Goal: Transaction & Acquisition: Purchase product/service

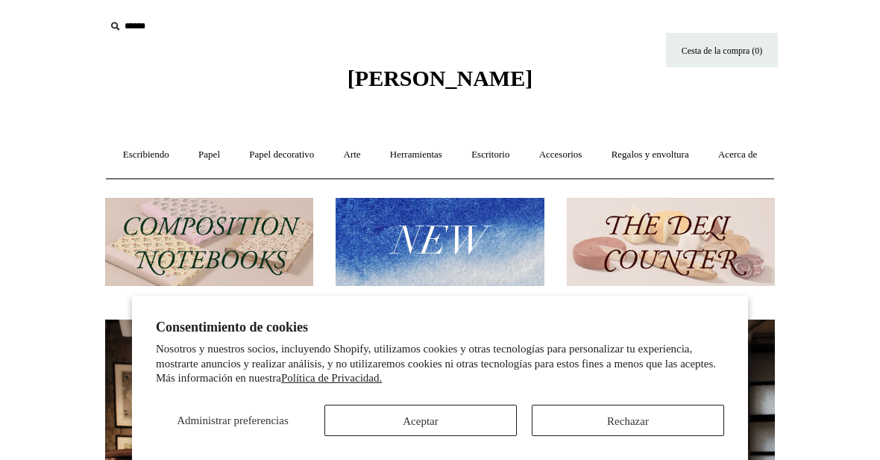
click at [437, 411] on button "Aceptar" at bounding box center [421, 419] width 193 height 31
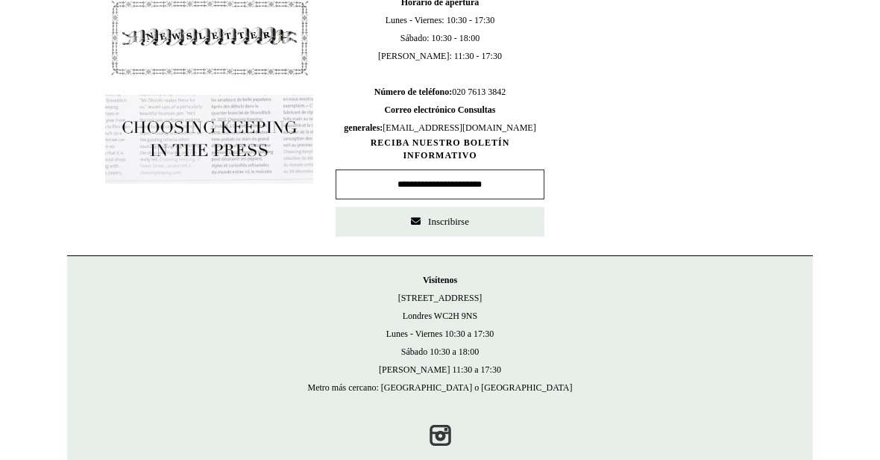
scroll to position [893, 0]
click at [468, 199] on input "text" at bounding box center [440, 184] width 208 height 30
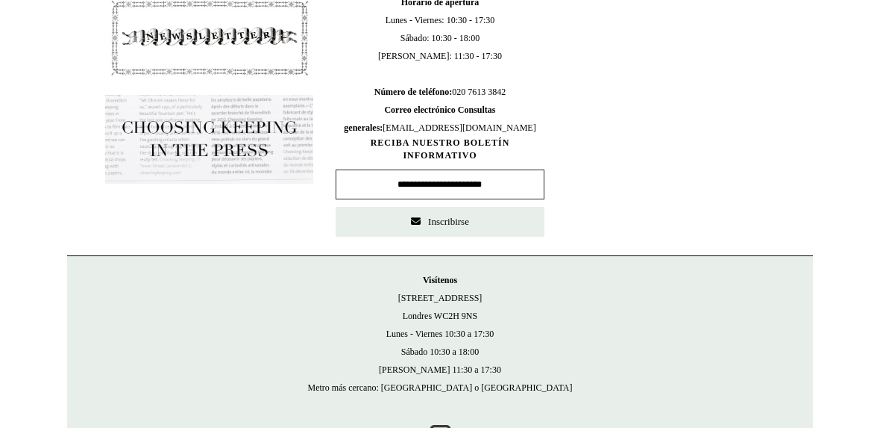
type input "**********"
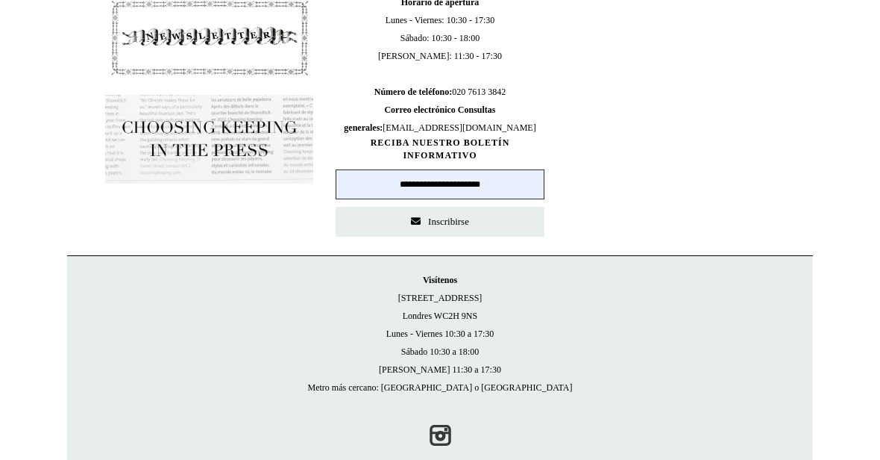
click at [468, 237] on button "Inscribirse" at bounding box center [440, 222] width 208 height 30
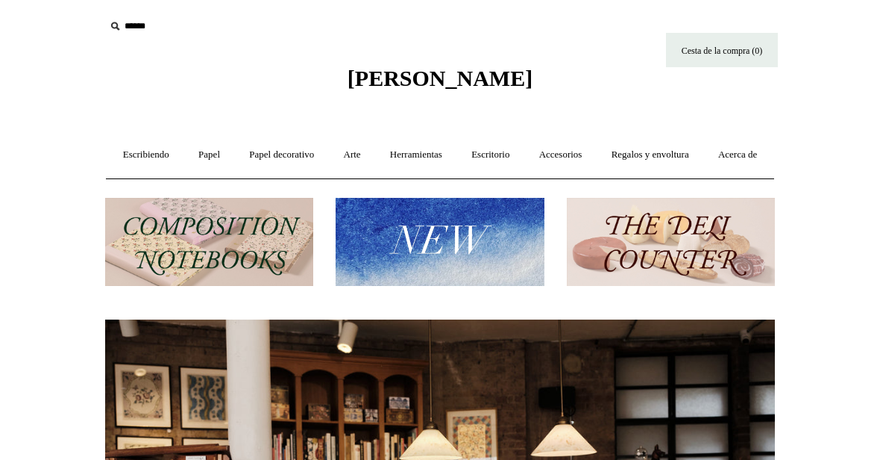
click at [169, 155] on font "Escribiendo" at bounding box center [146, 153] width 46 height 11
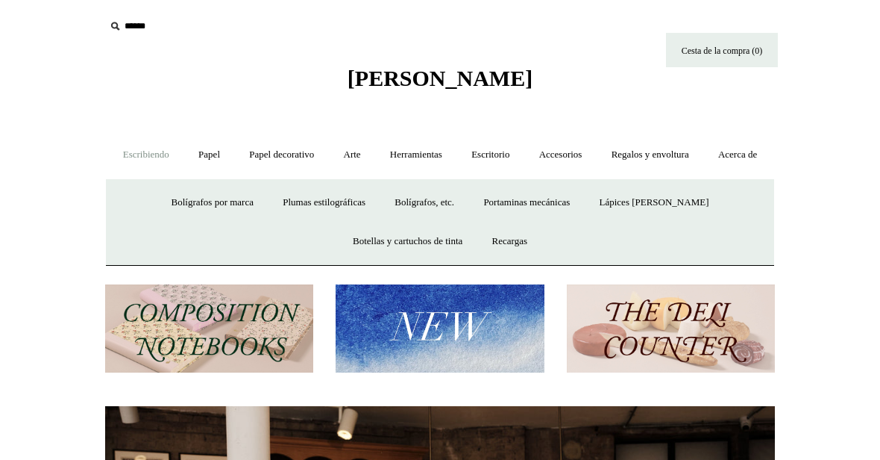
click at [217, 207] on font "Bolígrafos por marca" at bounding box center [213, 201] width 82 height 11
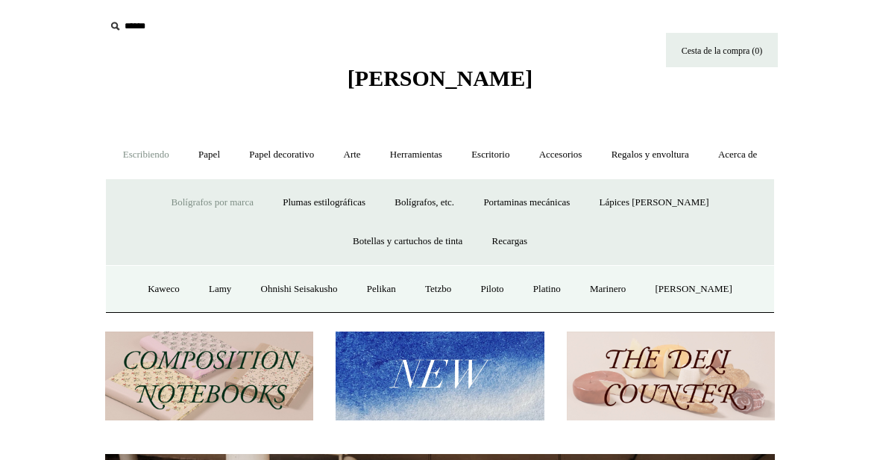
click at [294, 294] on font "Ohnishi Seisakusho" at bounding box center [299, 288] width 77 height 11
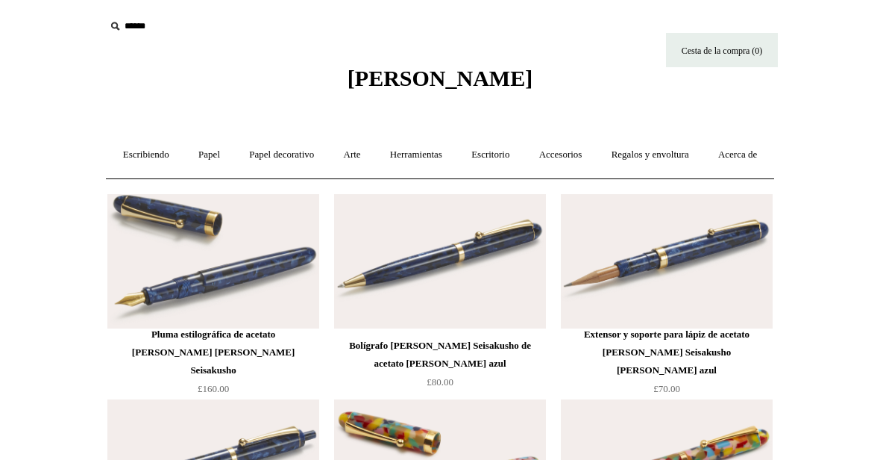
click at [140, 145] on link "Escribiendo +" at bounding box center [146, 155] width 73 height 40
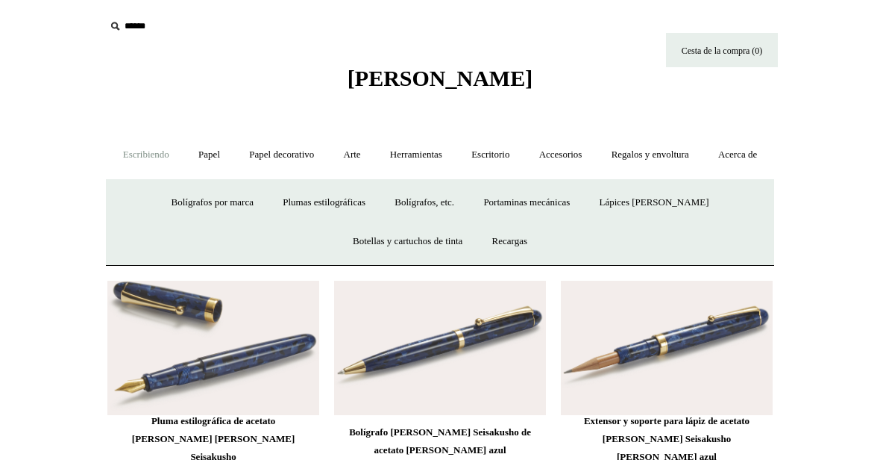
click at [448, 222] on link "Bolígrafos, etc. +" at bounding box center [424, 203] width 87 height 40
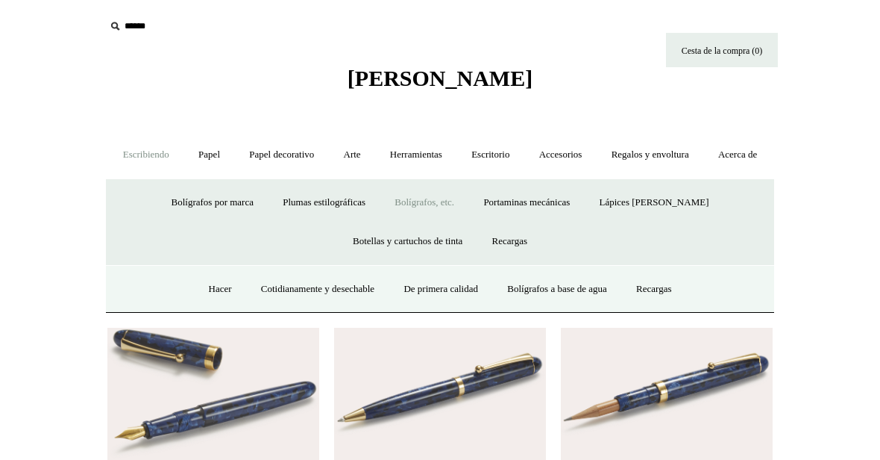
click at [439, 309] on link "De primera calidad" at bounding box center [440, 289] width 101 height 40
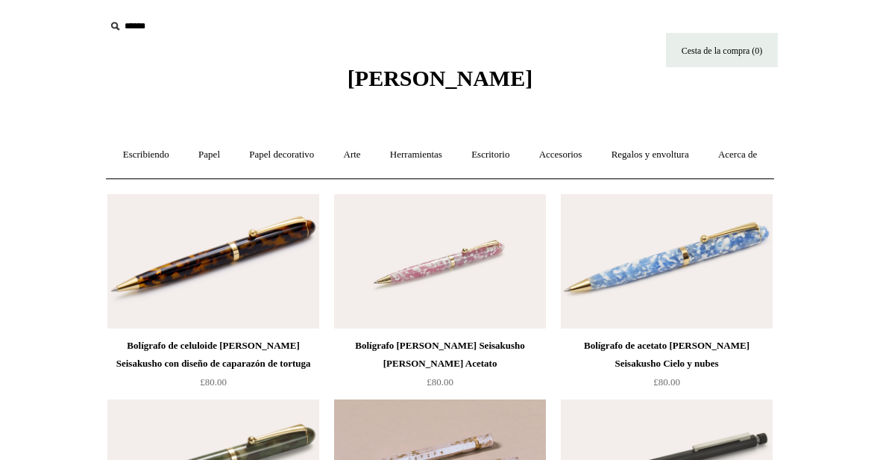
click at [160, 172] on link "Escribiendo +" at bounding box center [146, 155] width 73 height 40
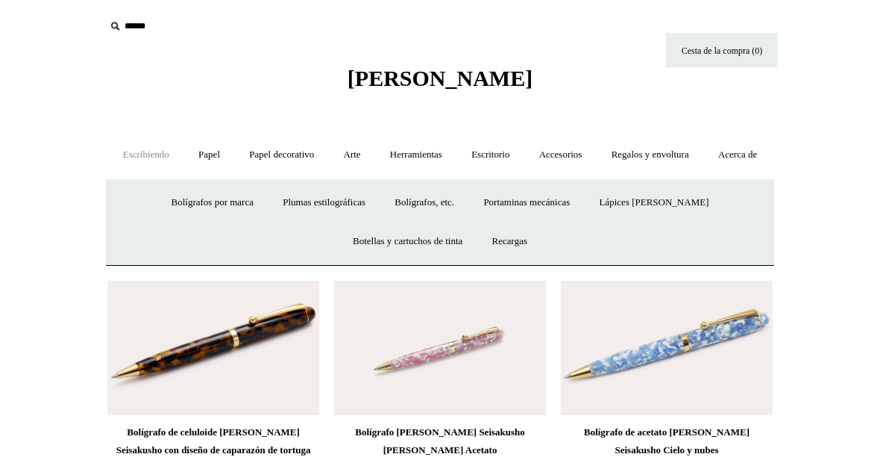
click at [443, 207] on font "Bolígrafos, etc." at bounding box center [425, 201] width 60 height 11
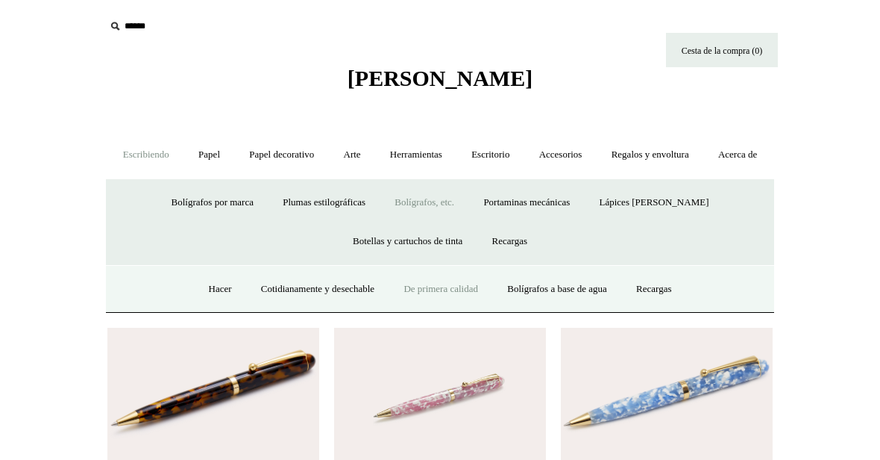
click at [209, 294] on font "Hacer" at bounding box center [220, 288] width 23 height 11
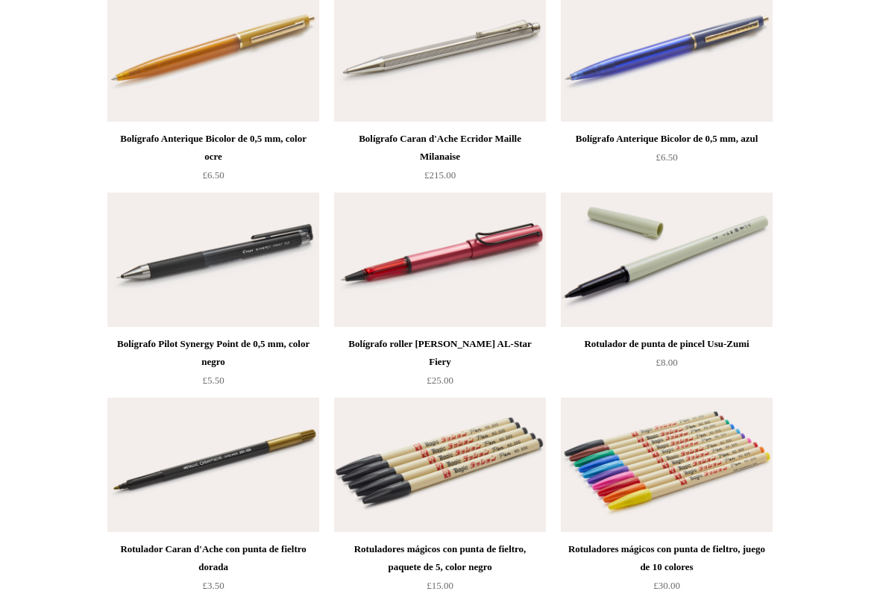
scroll to position [5560, 0]
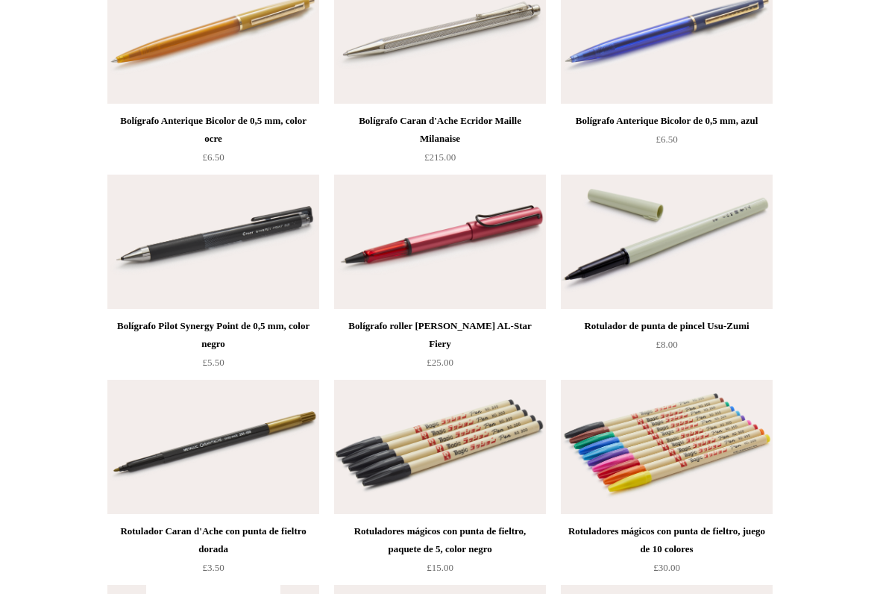
click at [678, 350] on font "£8.00" at bounding box center [667, 344] width 22 height 11
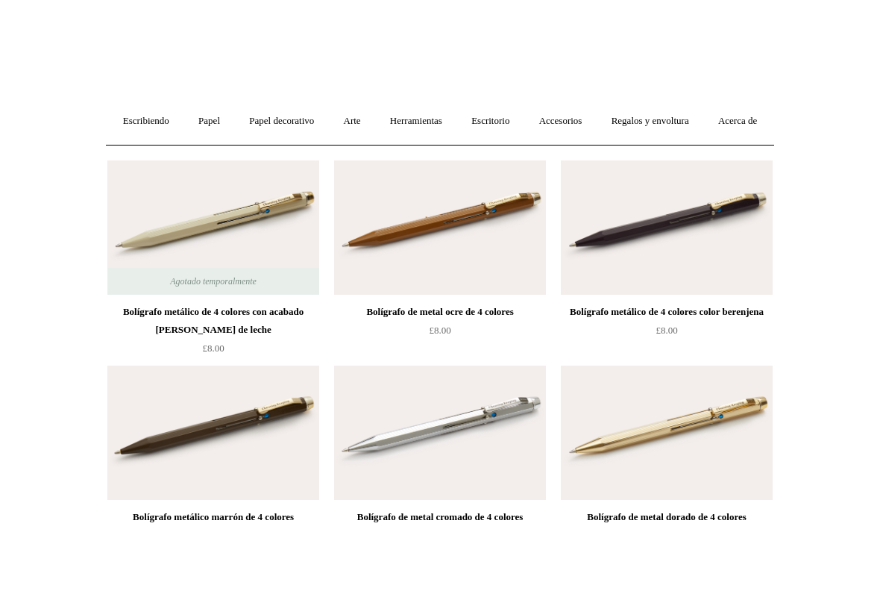
scroll to position [0, 0]
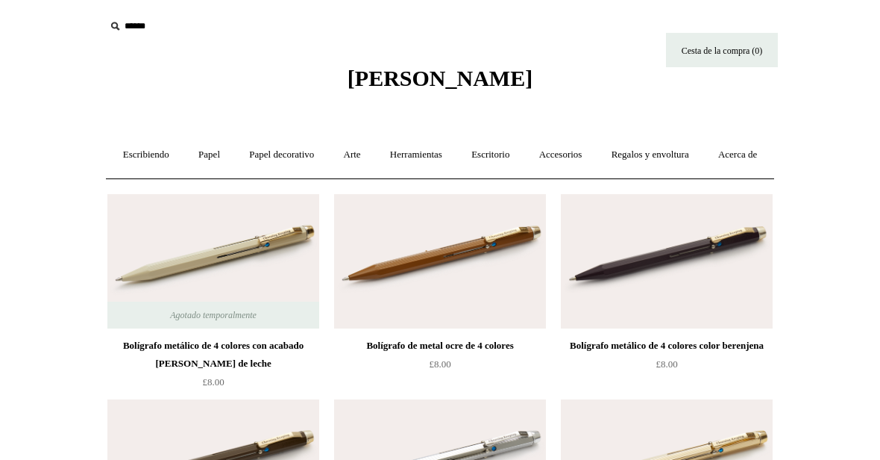
click at [169, 154] on font "Escribiendo" at bounding box center [146, 153] width 46 height 11
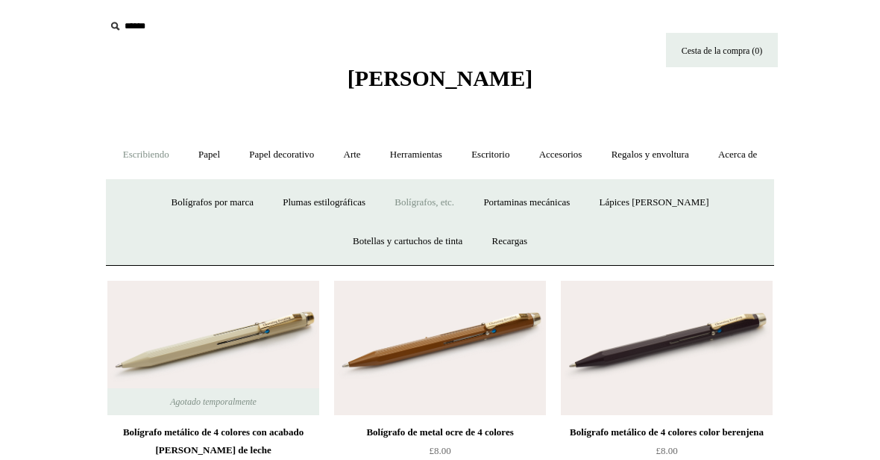
click at [227, 207] on font "Bolígrafos por marca" at bounding box center [213, 201] width 82 height 11
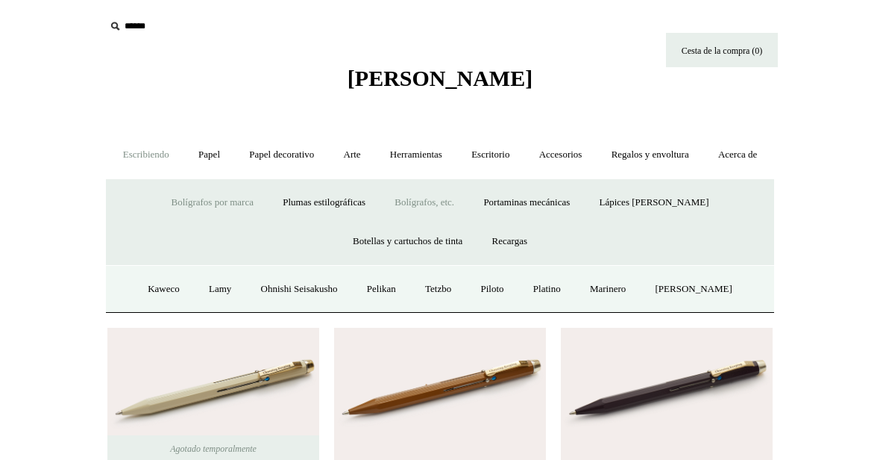
click at [375, 164] on link "Arte +" at bounding box center [353, 155] width 44 height 40
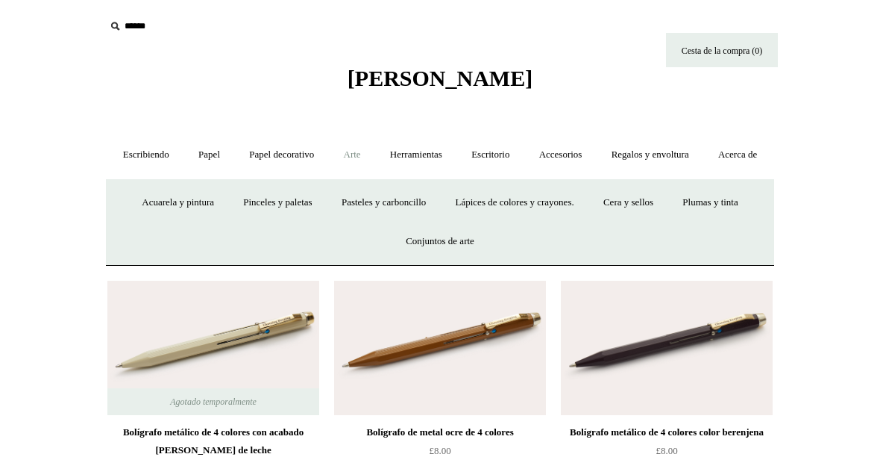
click at [682, 152] on font "Regalos y envoltura" at bounding box center [651, 153] width 78 height 11
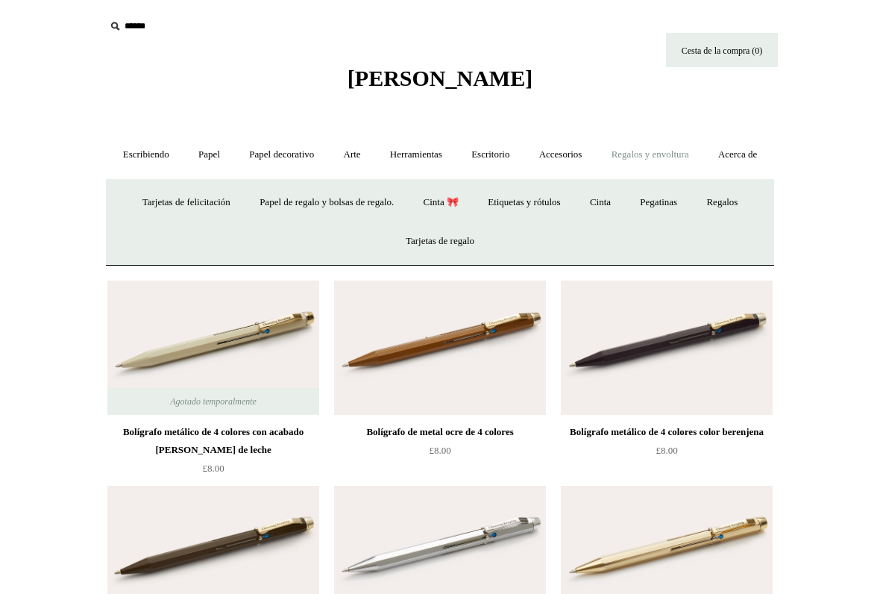
click at [596, 161] on link "Accesorios +" at bounding box center [561, 155] width 70 height 40
click at [307, 160] on link "Papel decorativo +" at bounding box center [282, 155] width 92 height 40
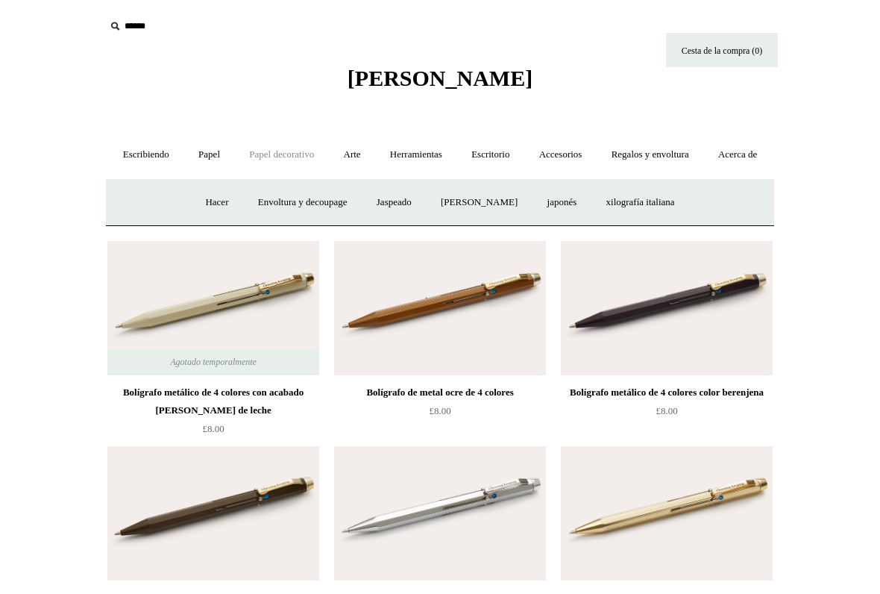
click at [220, 155] on font "Papel" at bounding box center [209, 153] width 22 height 11
click at [177, 207] on font "Cuadernos" at bounding box center [198, 201] width 42 height 11
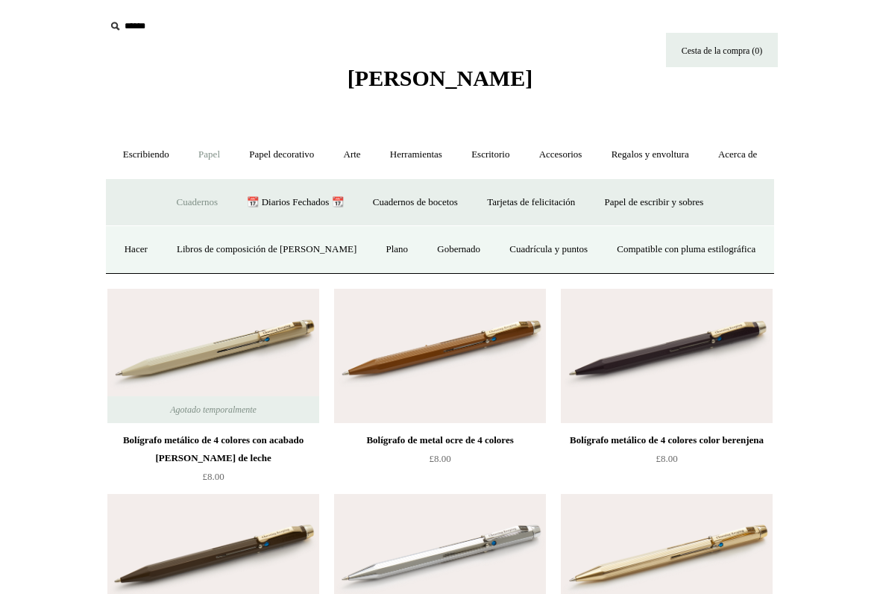
click at [271, 254] on font "Libros de composición de [PERSON_NAME]" at bounding box center [267, 248] width 180 height 11
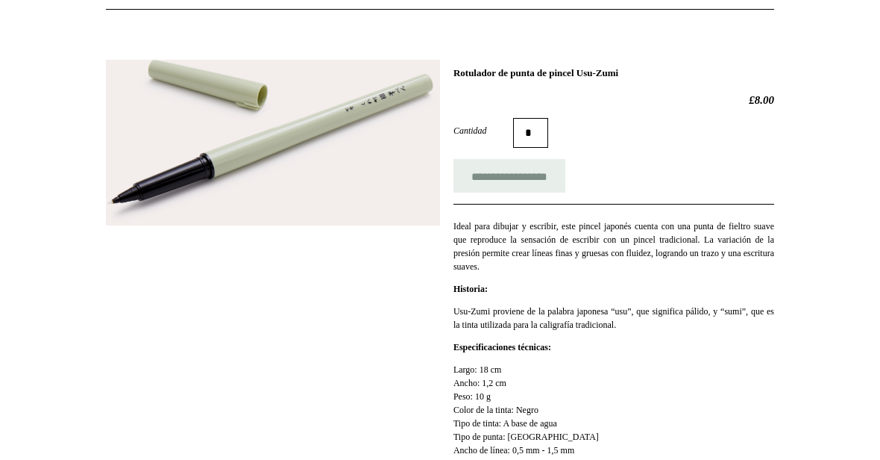
scroll to position [169, 0]
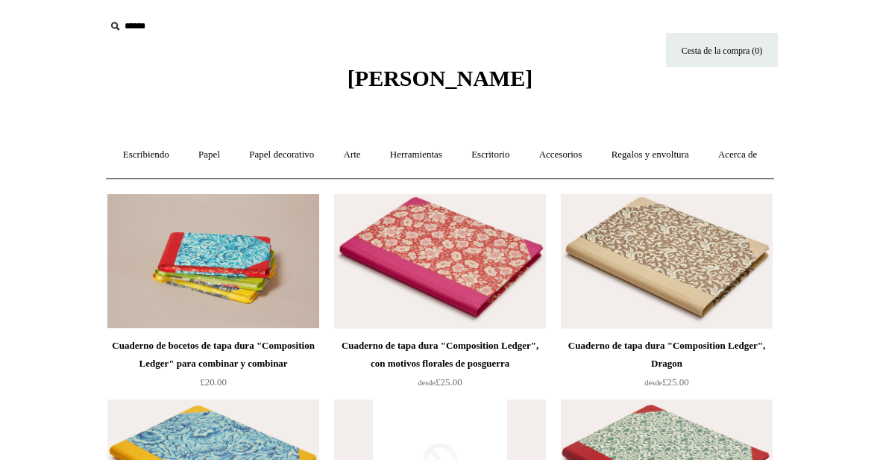
click at [232, 160] on link "Papel +" at bounding box center [209, 155] width 48 height 40
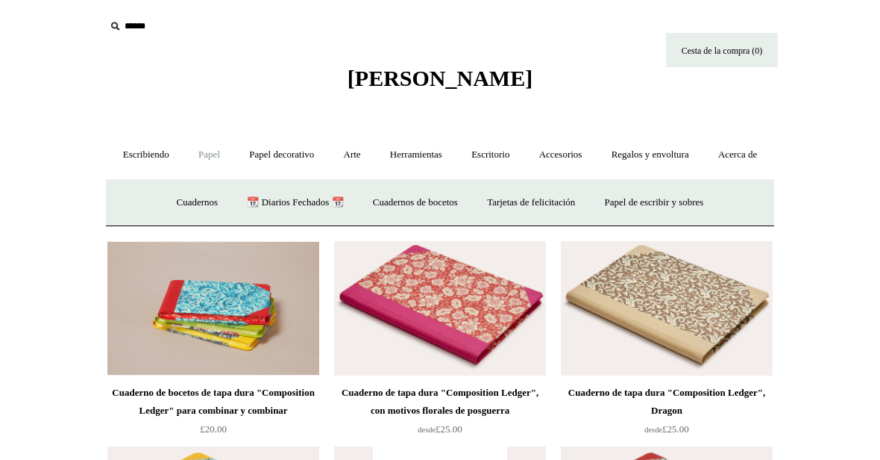
click at [283, 222] on link "📆 Diarios Fechados 📆" at bounding box center [295, 203] width 123 height 40
click at [545, 207] on font "Tarjetas de felicitación" at bounding box center [531, 201] width 88 height 11
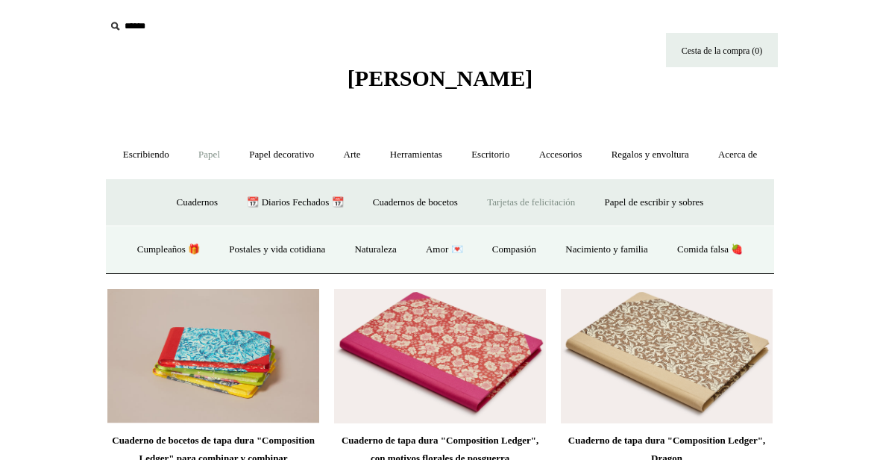
click at [695, 222] on link "Papel de escribir y sobres +" at bounding box center [655, 203] width 126 height 40
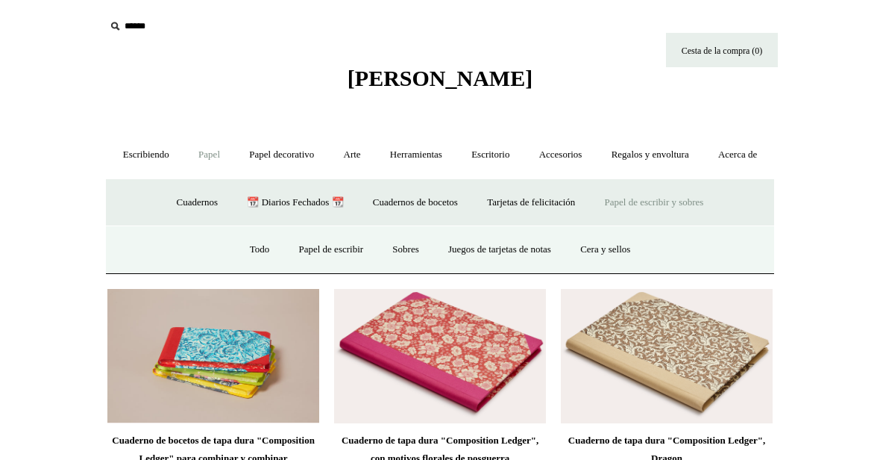
click at [698, 207] on font "Papel de escribir y sobres" at bounding box center [654, 201] width 99 height 11
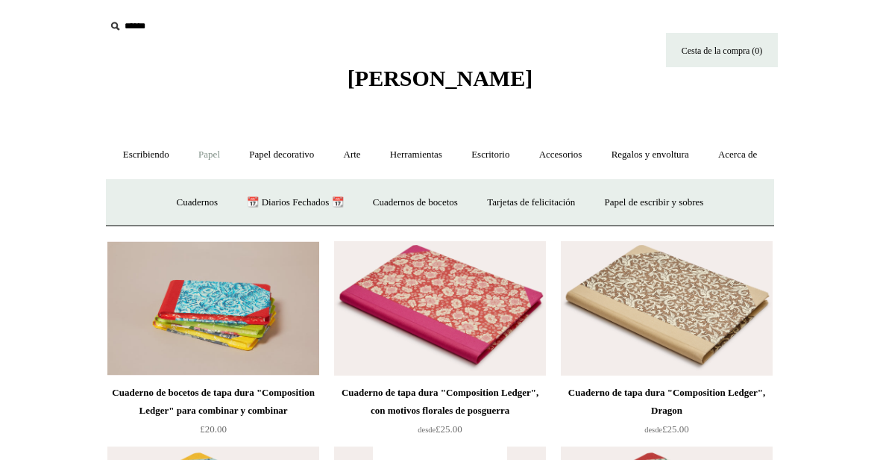
click at [154, 173] on link "Escribiendo +" at bounding box center [146, 155] width 73 height 40
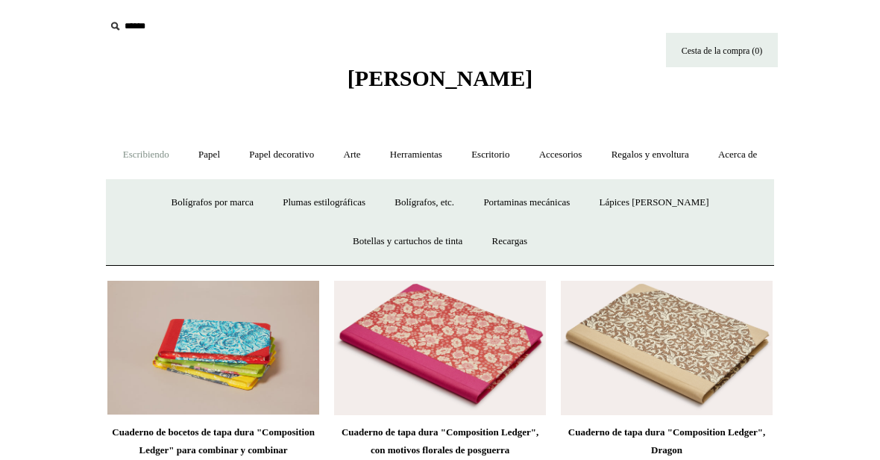
click at [451, 207] on font "Bolígrafos, etc." at bounding box center [425, 201] width 60 height 11
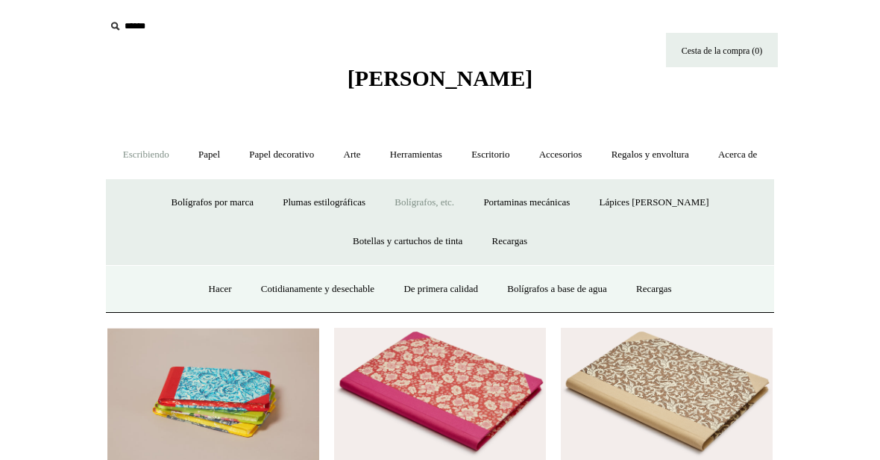
click at [162, 313] on div "Hacer Cotidianamente y desechable De primera calidad Bolígrafos a base de agua …" at bounding box center [440, 289] width 669 height 48
click at [447, 309] on link "De primera calidad" at bounding box center [440, 289] width 101 height 40
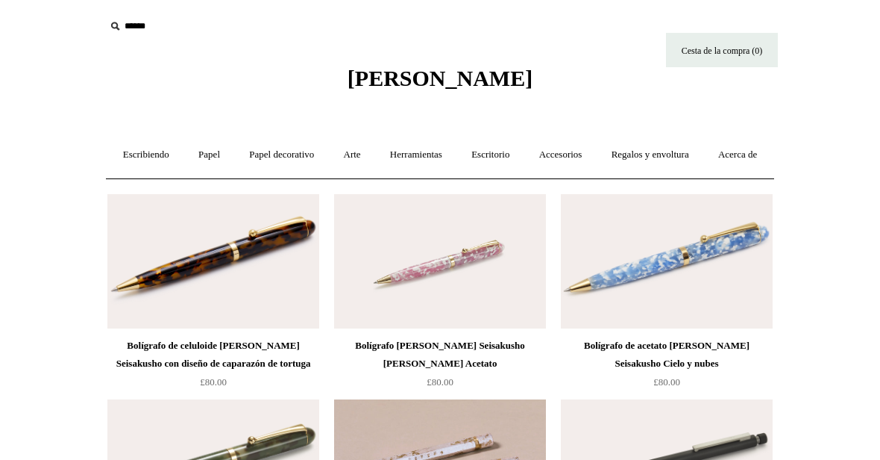
click at [153, 151] on font "Escribiendo" at bounding box center [146, 153] width 46 height 11
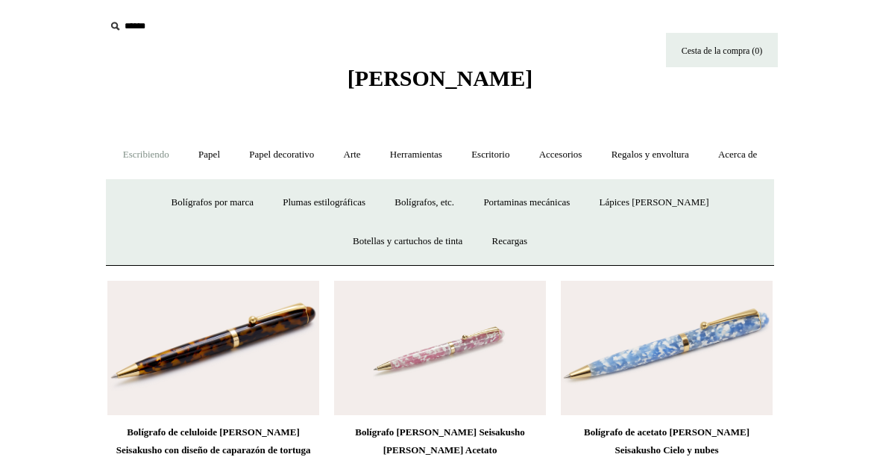
click at [419, 246] on font "Botellas y cartuchos de tinta" at bounding box center [408, 240] width 110 height 11
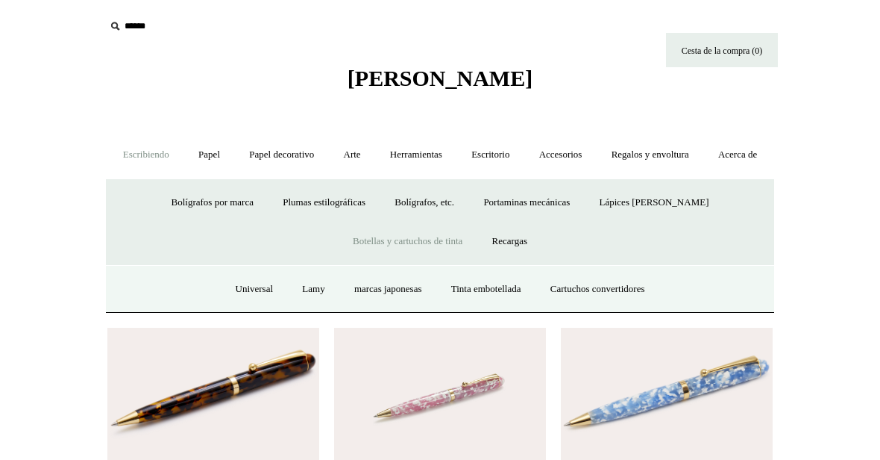
click at [382, 294] on font "marcas japonesas" at bounding box center [388, 288] width 68 height 11
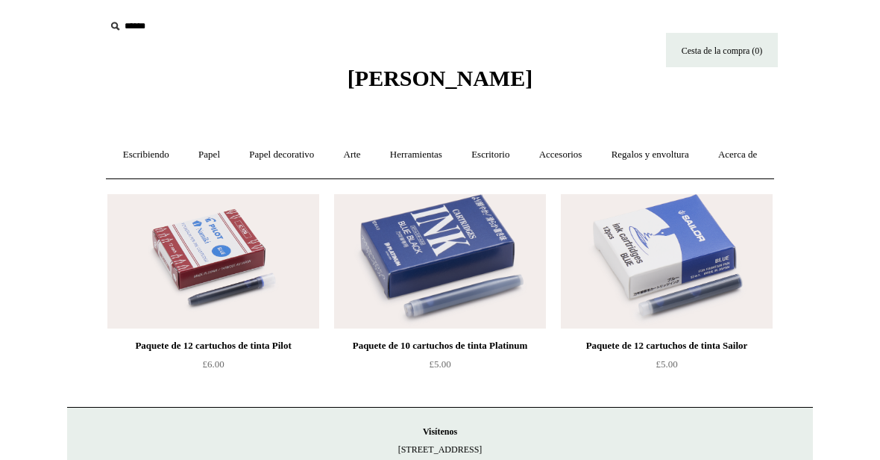
click at [325, 161] on link "Papel decorativo +" at bounding box center [282, 155] width 92 height 40
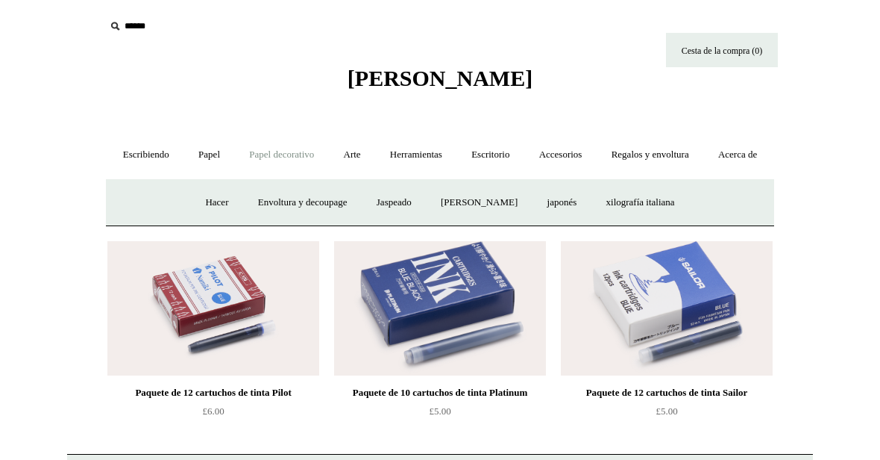
click at [158, 173] on link "Escribiendo +" at bounding box center [146, 155] width 73 height 40
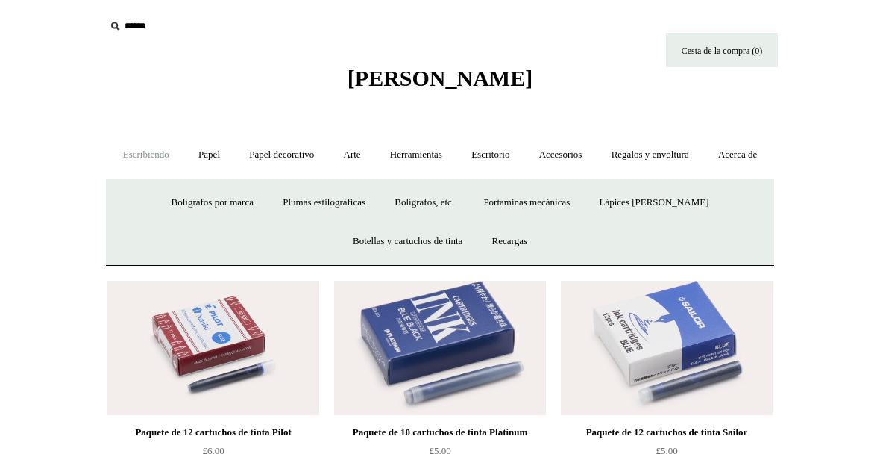
click at [179, 163] on link "Escribiendo -" at bounding box center [146, 155] width 73 height 40
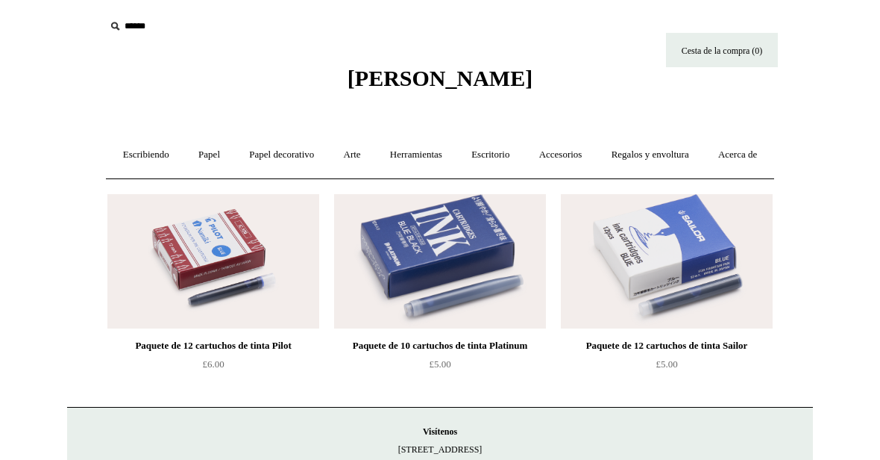
click at [151, 161] on link "Escribiendo +" at bounding box center [146, 155] width 73 height 40
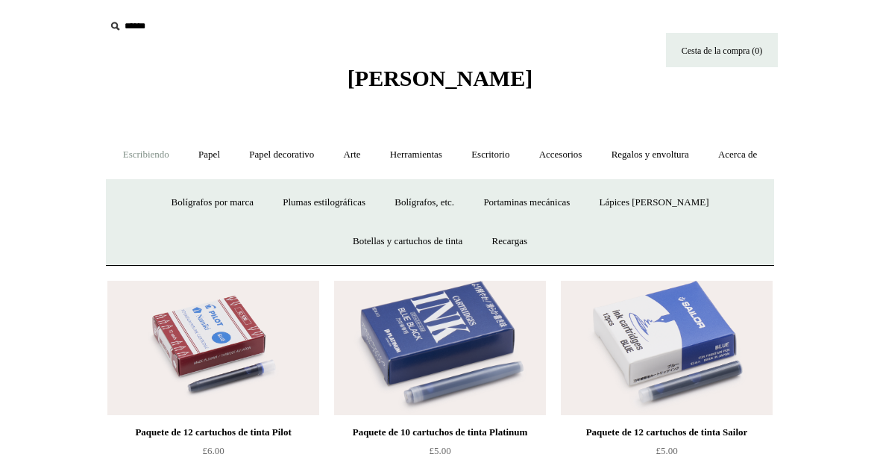
click at [231, 207] on font "Bolígrafos por marca" at bounding box center [213, 201] width 82 height 11
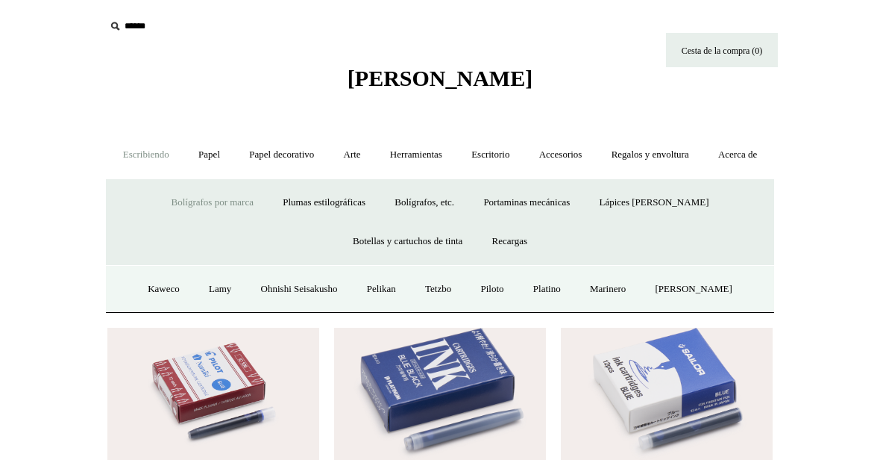
click at [439, 207] on font "Bolígrafos, etc." at bounding box center [425, 201] width 60 height 11
click at [195, 309] on link "Hacer" at bounding box center [220, 289] width 50 height 40
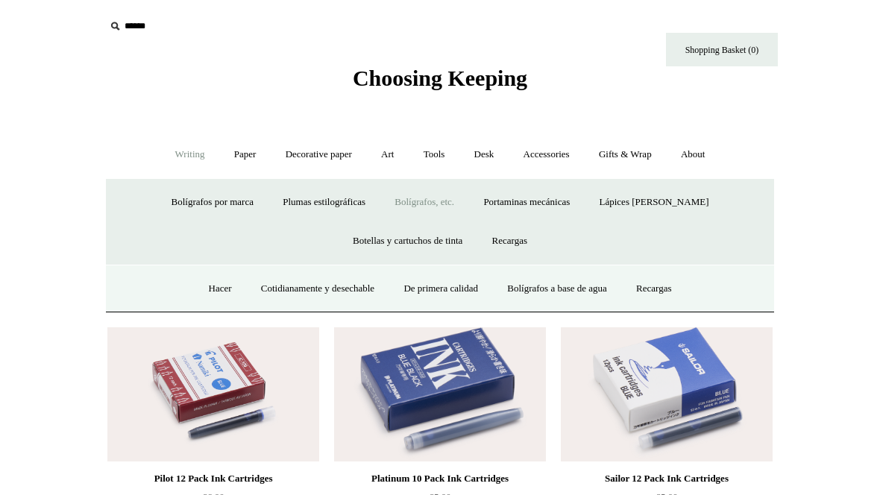
click at [442, 290] on font "De primera calidad" at bounding box center [441, 288] width 75 height 11
click at [583, 286] on font "Bolígrafos a base de agua" at bounding box center [557, 288] width 100 height 11
click at [195, 304] on link "Hacer" at bounding box center [220, 289] width 50 height 40
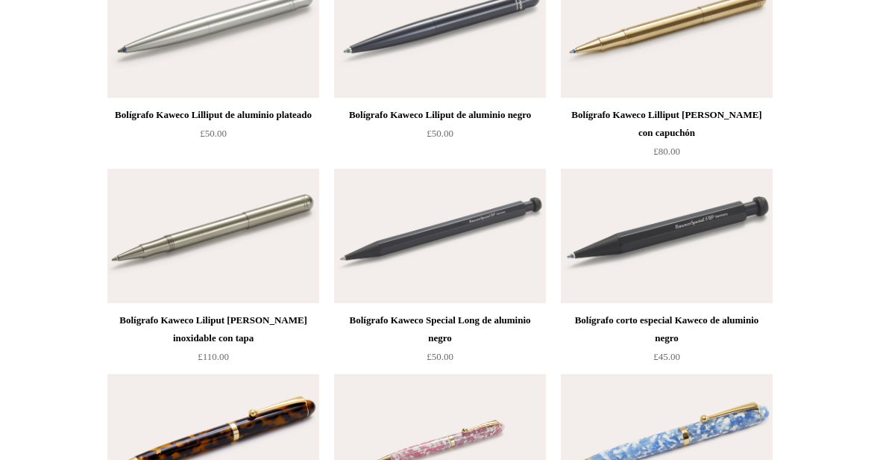
scroll to position [3658, 0]
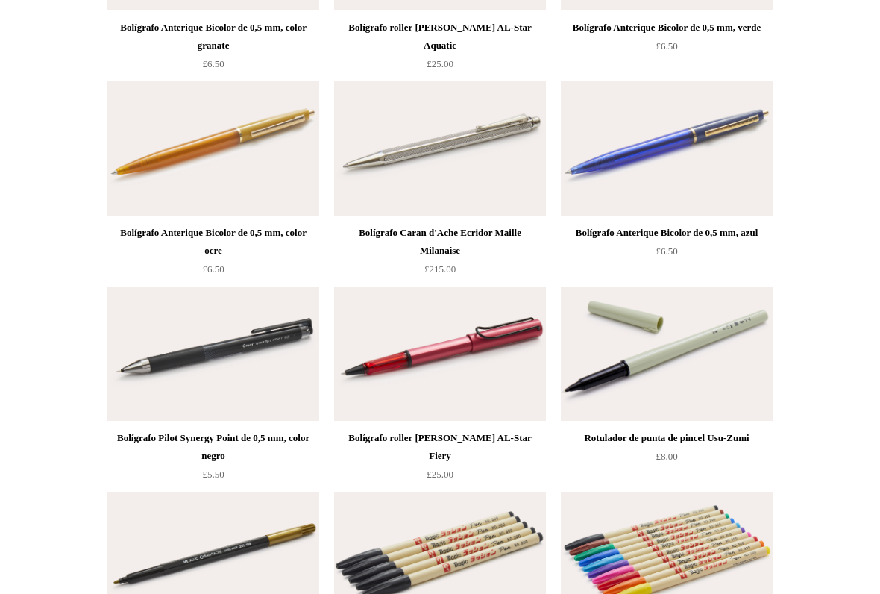
scroll to position [5448, 0]
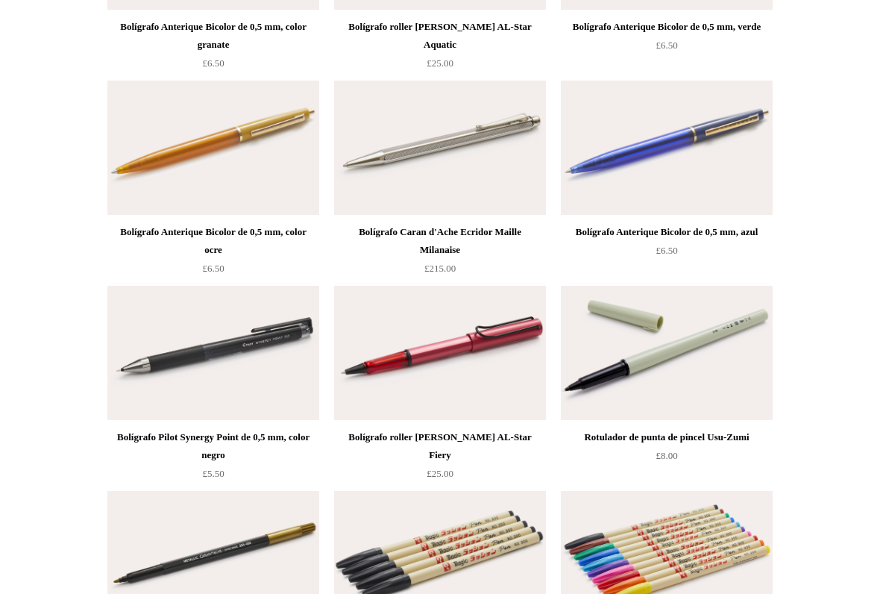
click at [716, 381] on img at bounding box center [667, 354] width 212 height 134
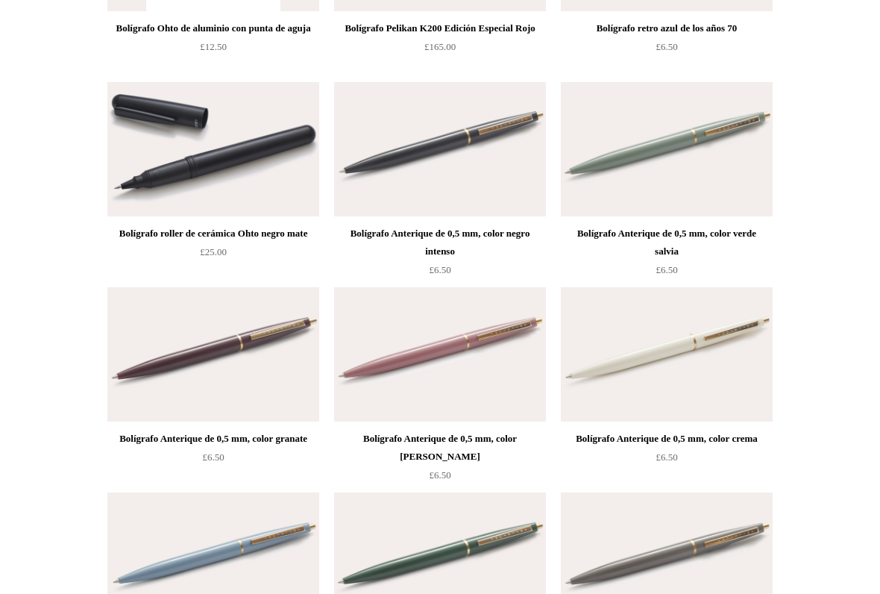
scroll to position [6269, 0]
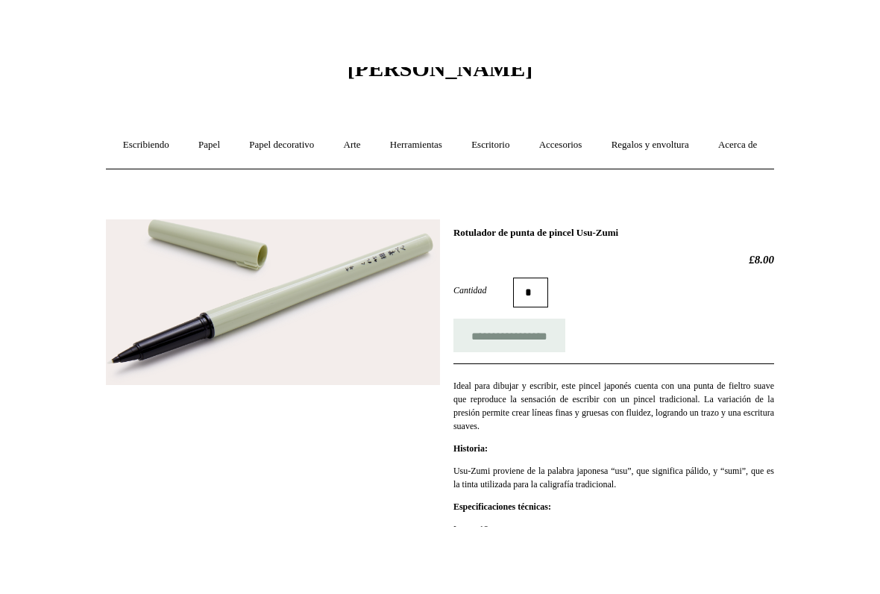
scroll to position [76, 0]
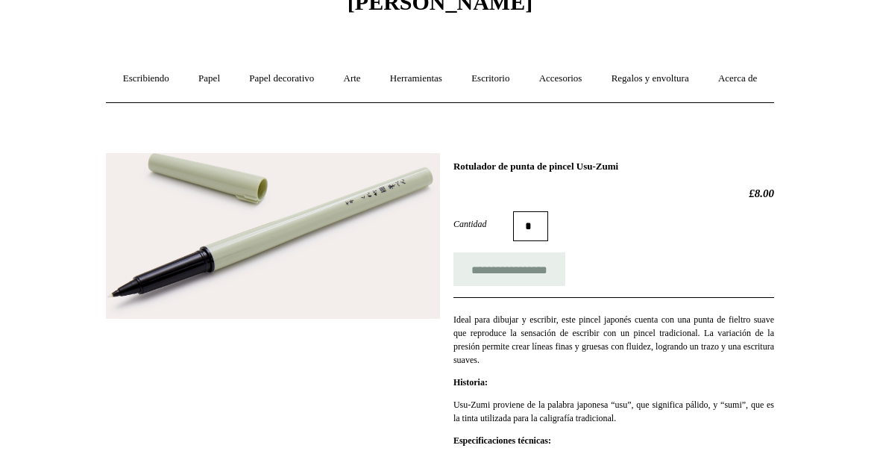
click at [153, 319] on img at bounding box center [273, 236] width 334 height 166
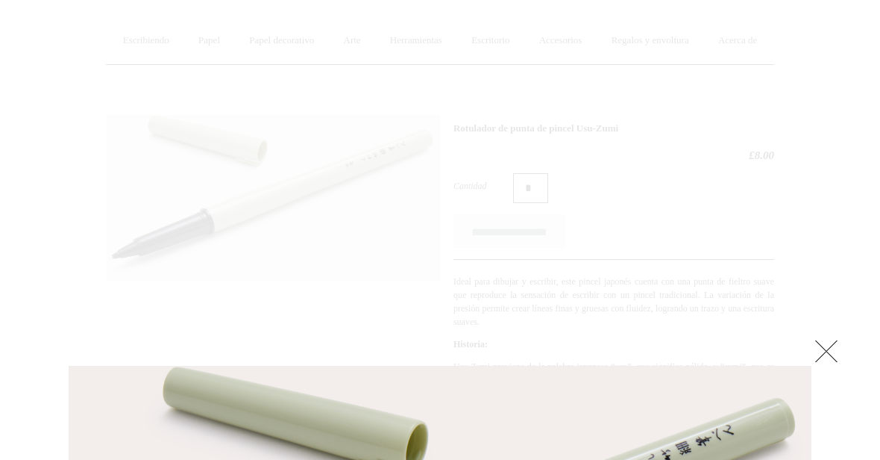
scroll to position [109, 0]
